Goal: Information Seeking & Learning: Learn about a topic

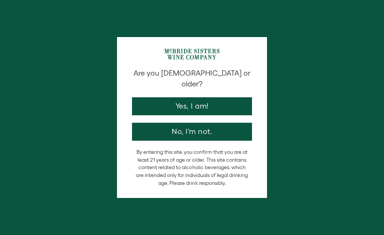
click at [195, 97] on button "Yes, I am!" at bounding box center [192, 106] width 120 height 18
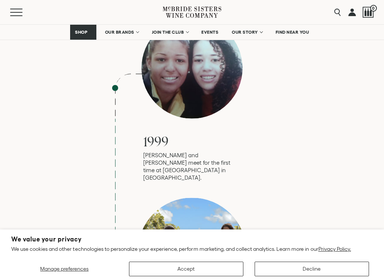
scroll to position [771, 0]
click at [180, 235] on button "Accept" at bounding box center [186, 269] width 114 height 15
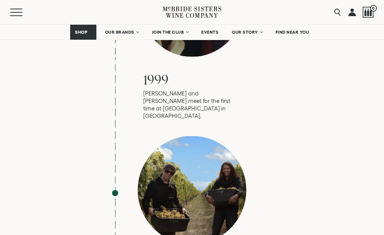
scroll to position [833, 0]
click at [205, 136] on div at bounding box center [192, 190] width 109 height 109
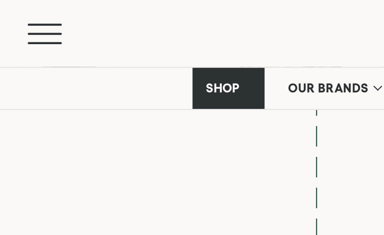
scroll to position [918, 133]
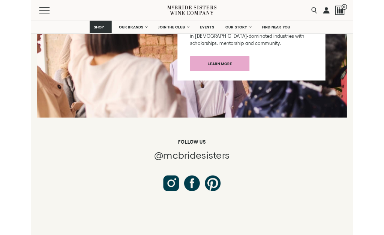
scroll to position [3940, 0]
